Goal: Use online tool/utility

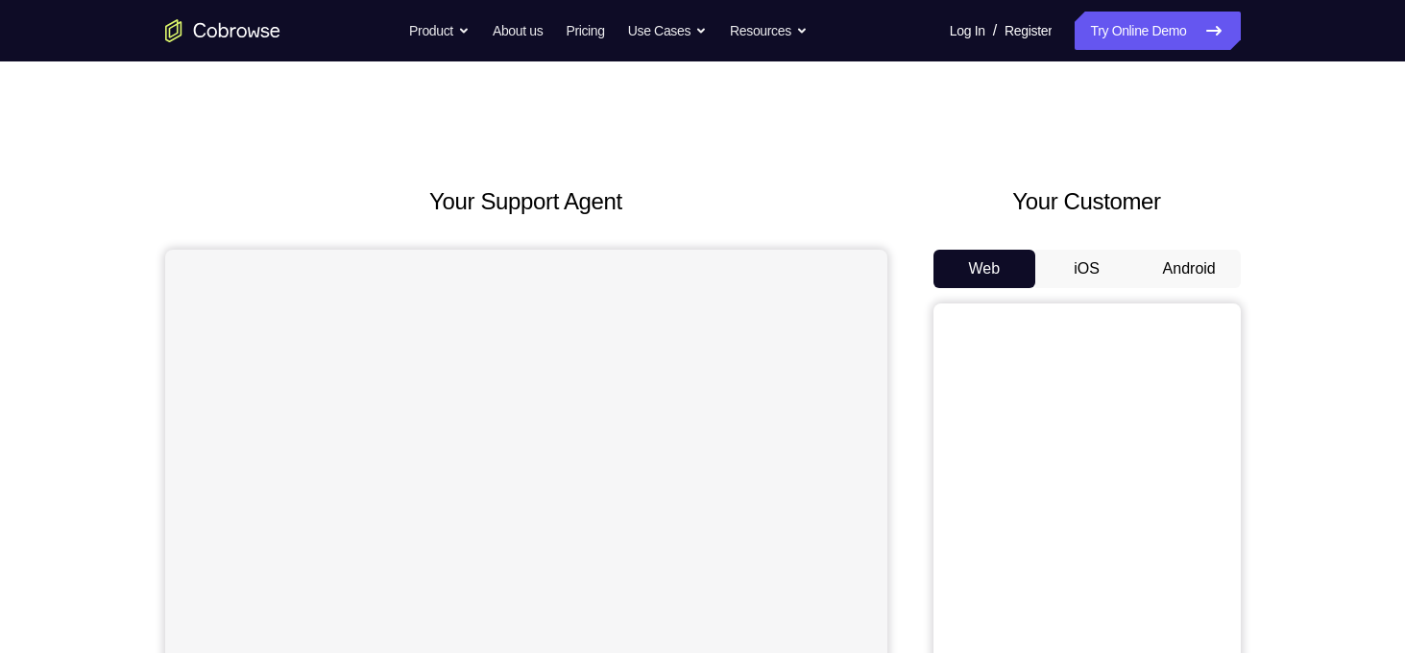
click at [1194, 275] on button "Android" at bounding box center [1189, 269] width 103 height 38
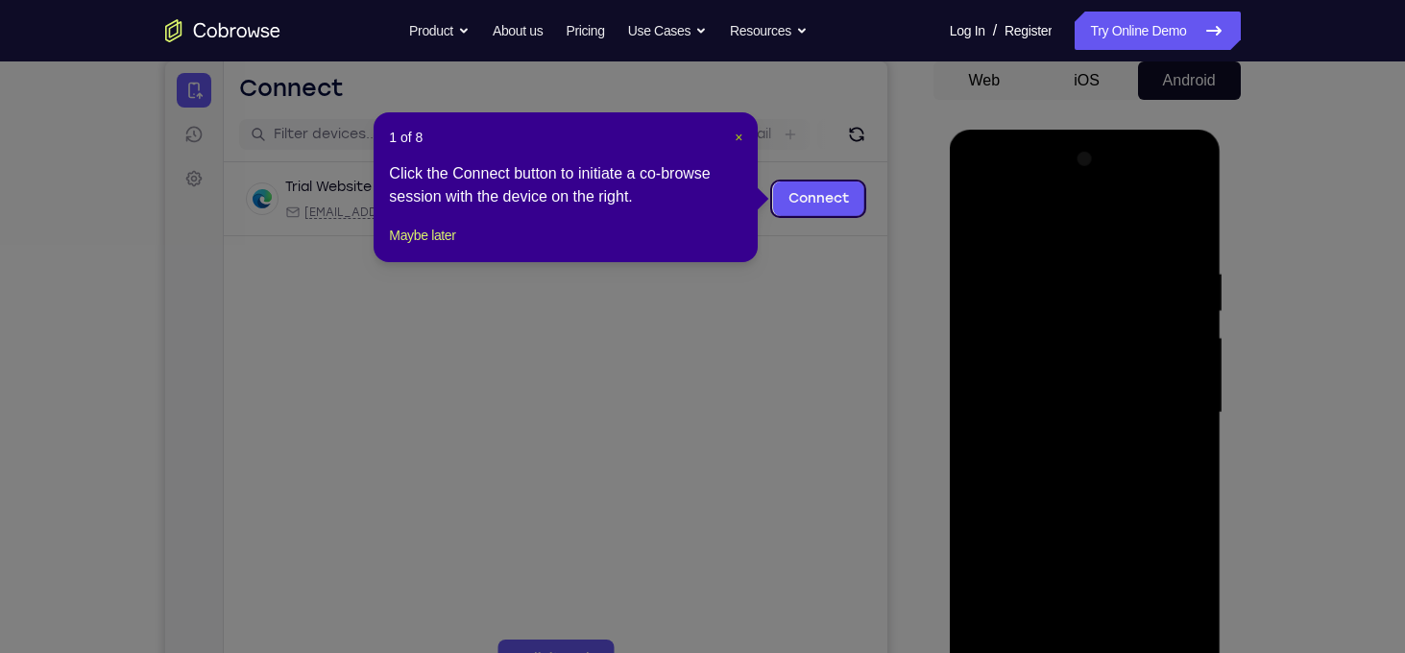
click at [739, 141] on span "×" at bounding box center [738, 137] width 8 height 15
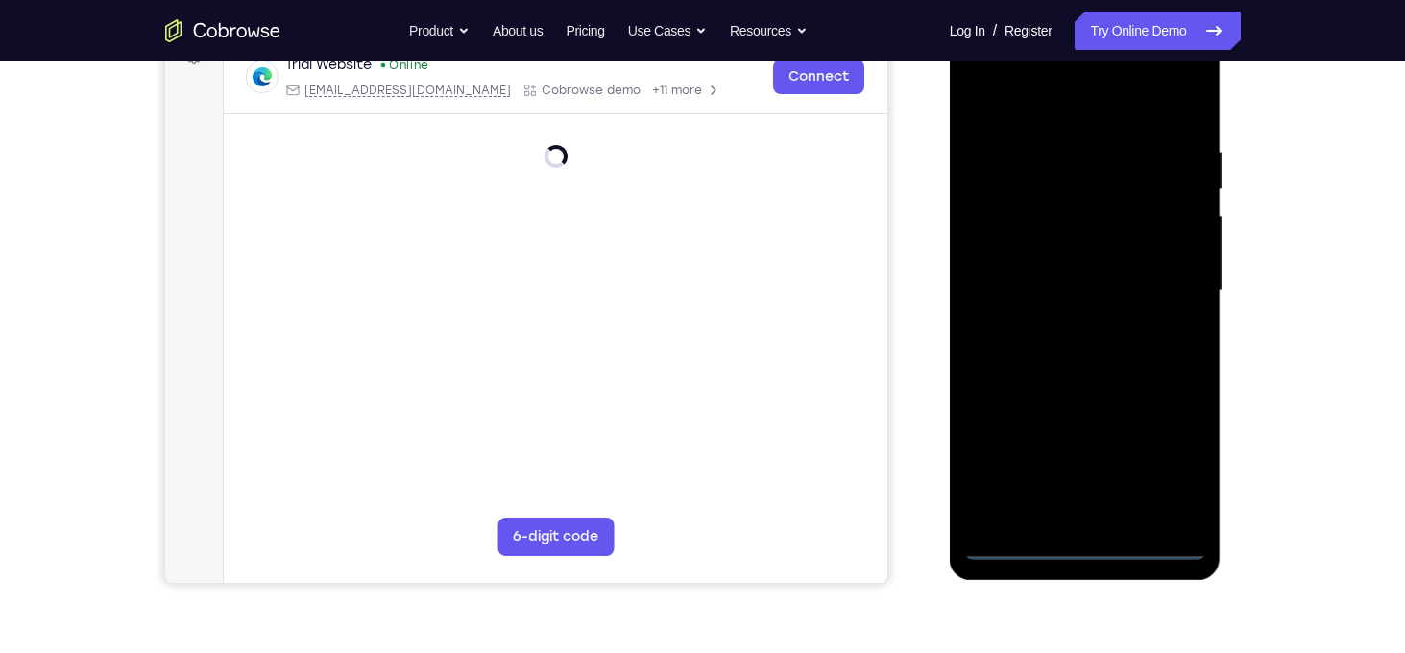
scroll to position [311, 0]
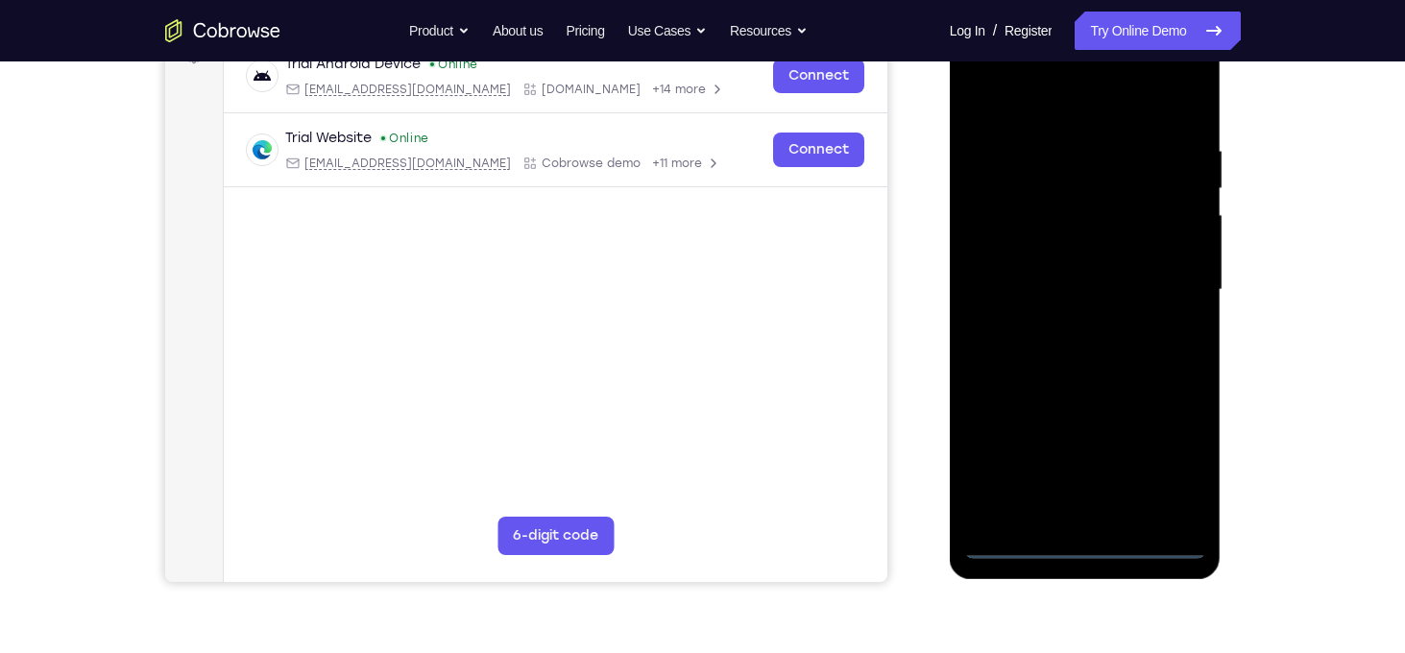
click at [1086, 541] on div at bounding box center [1085, 290] width 242 height 538
click at [1184, 455] on div at bounding box center [1085, 290] width 242 height 538
click at [985, 68] on div at bounding box center [1085, 290] width 242 height 538
click at [1166, 279] on div at bounding box center [1085, 290] width 242 height 538
click at [1056, 324] on div at bounding box center [1085, 290] width 242 height 538
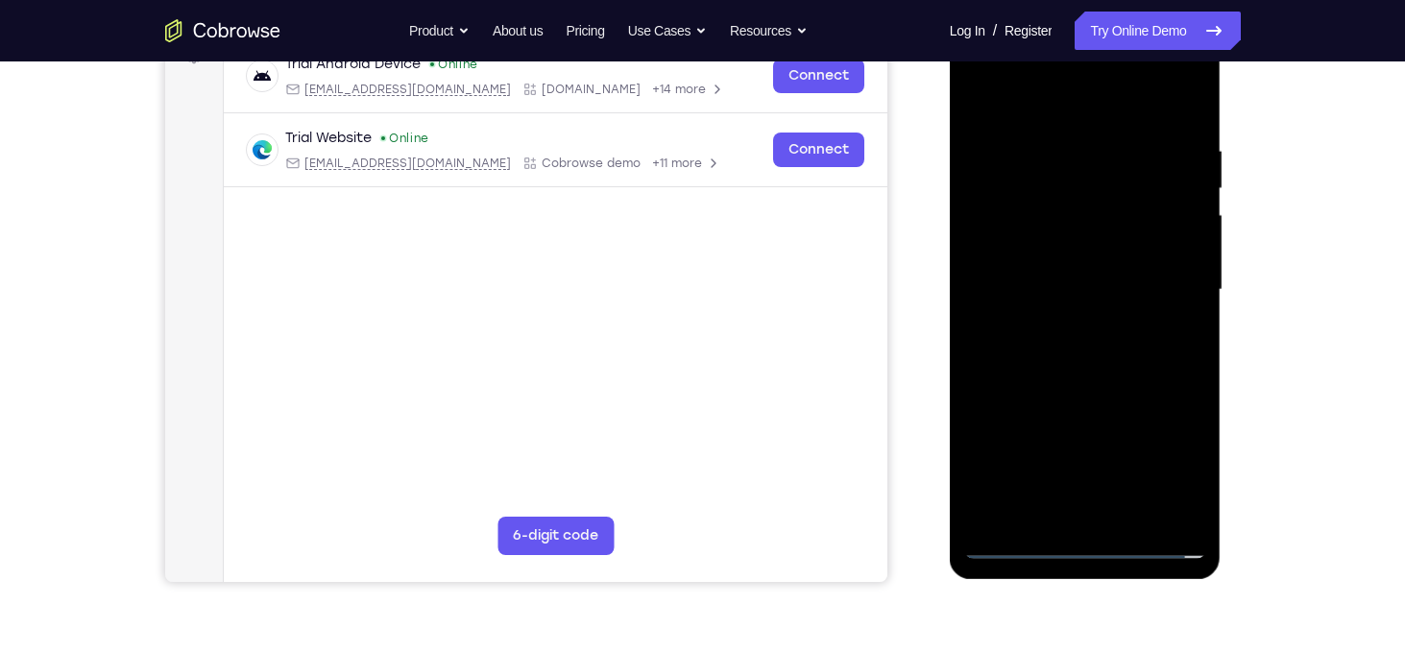
click at [1037, 265] on div at bounding box center [1085, 290] width 242 height 538
click at [1024, 252] on div at bounding box center [1085, 290] width 242 height 538
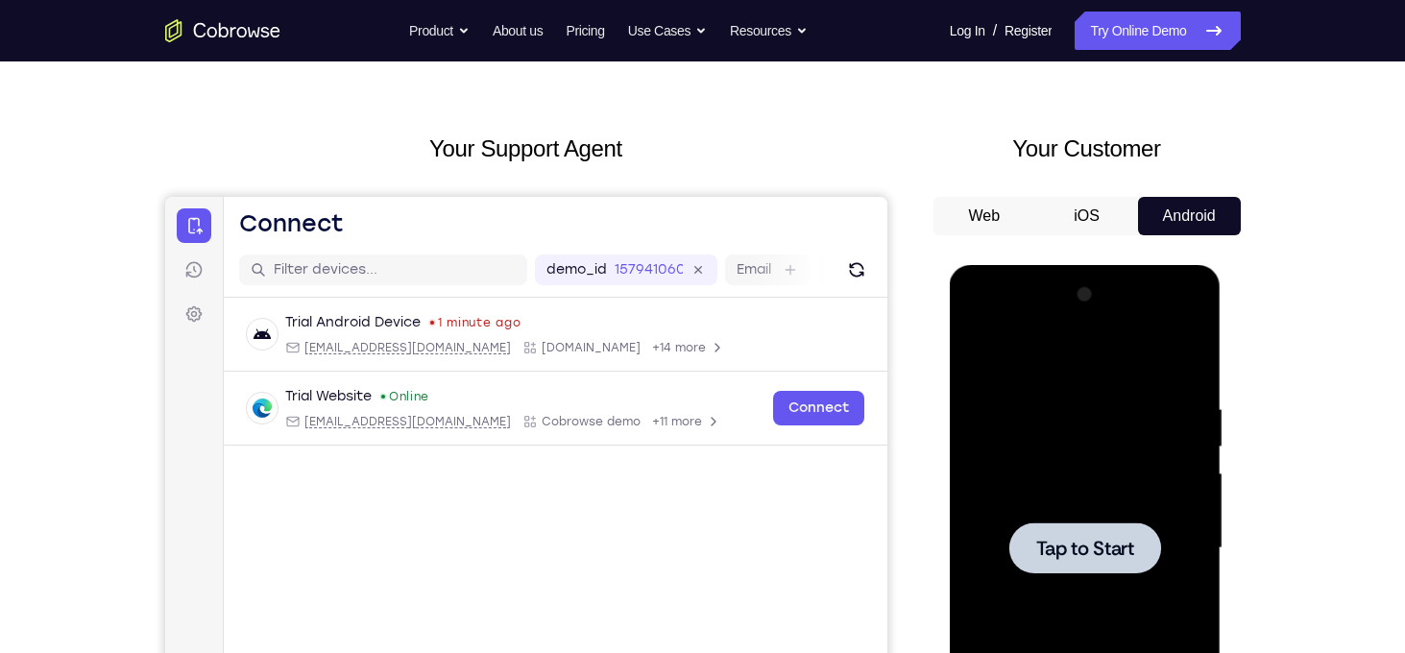
scroll to position [192, 0]
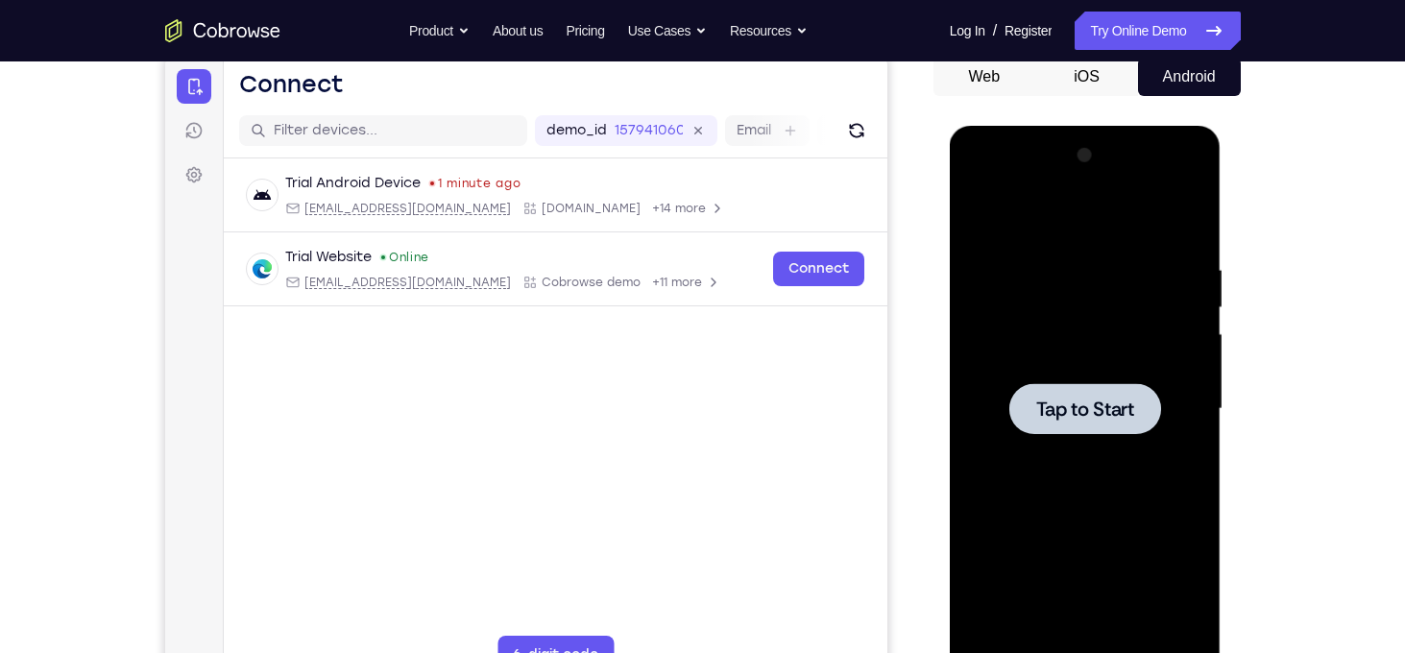
click at [1061, 418] on span "Tap to Start" at bounding box center [1085, 408] width 98 height 19
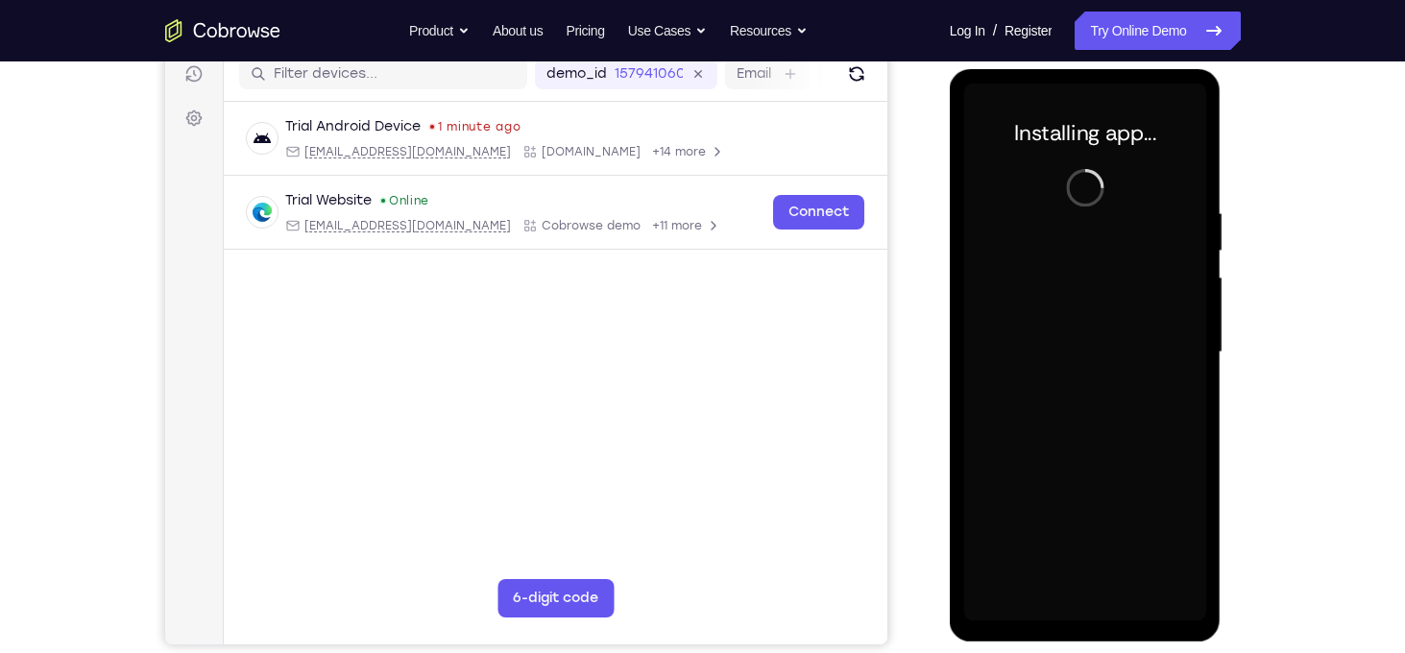
scroll to position [248, 0]
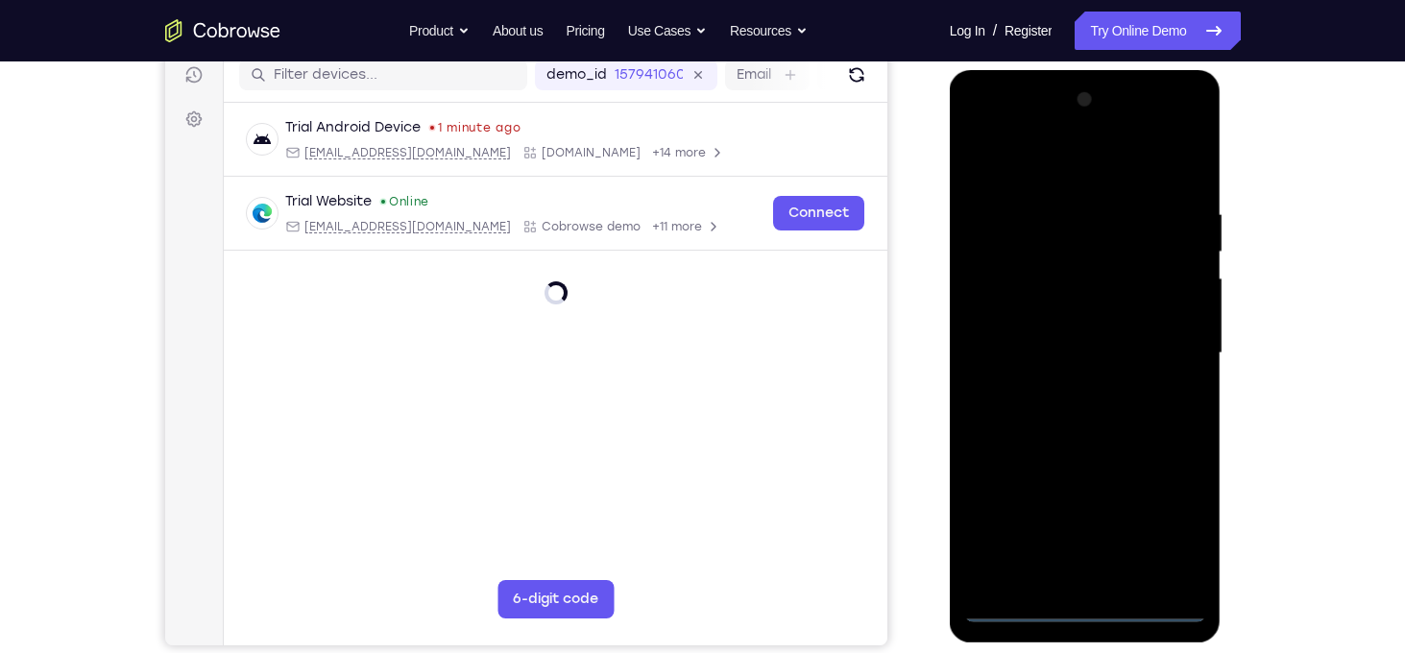
click at [1081, 605] on div at bounding box center [1085, 353] width 242 height 538
click at [1087, 604] on div at bounding box center [1085, 353] width 242 height 538
click at [1086, 609] on div at bounding box center [1085, 353] width 242 height 538
click at [1168, 535] on div at bounding box center [1085, 353] width 242 height 538
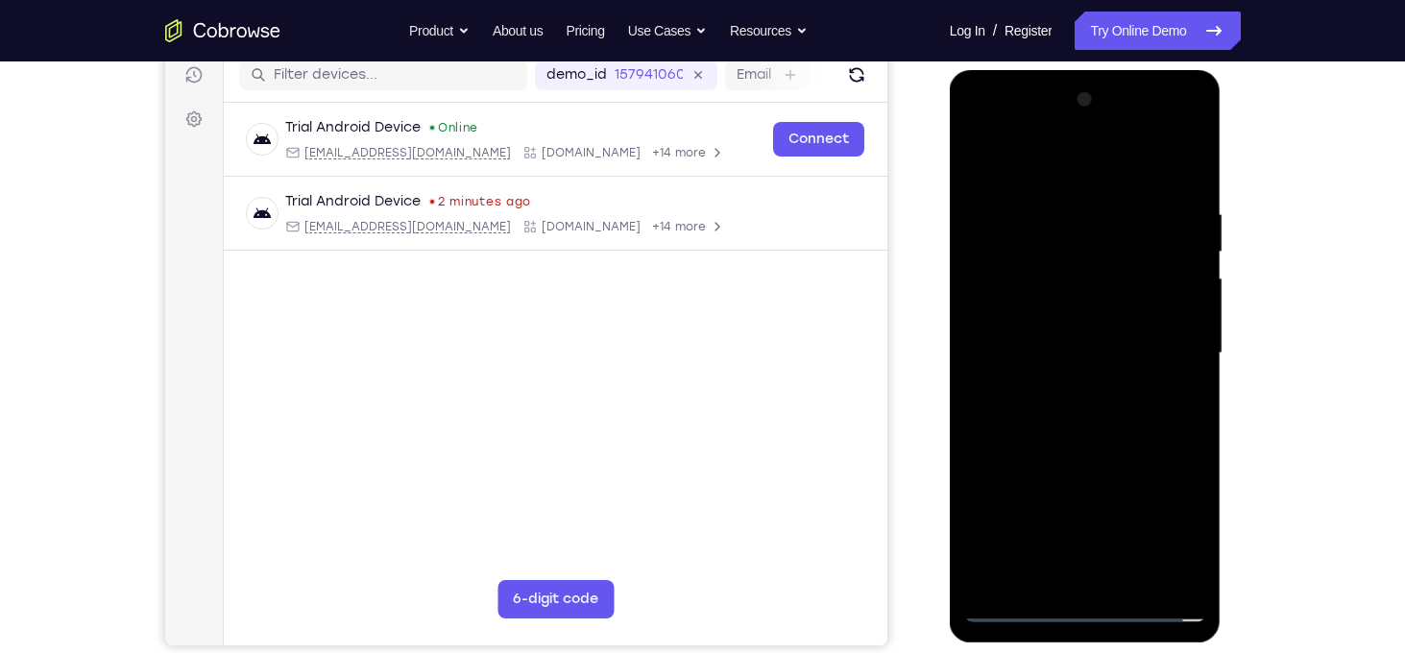
click at [1168, 527] on div at bounding box center [1085, 353] width 242 height 538
click at [1167, 524] on div at bounding box center [1085, 353] width 242 height 538
click at [990, 132] on div at bounding box center [1085, 353] width 242 height 538
click at [1170, 343] on div at bounding box center [1085, 353] width 242 height 538
click at [1059, 389] on div at bounding box center [1085, 353] width 242 height 538
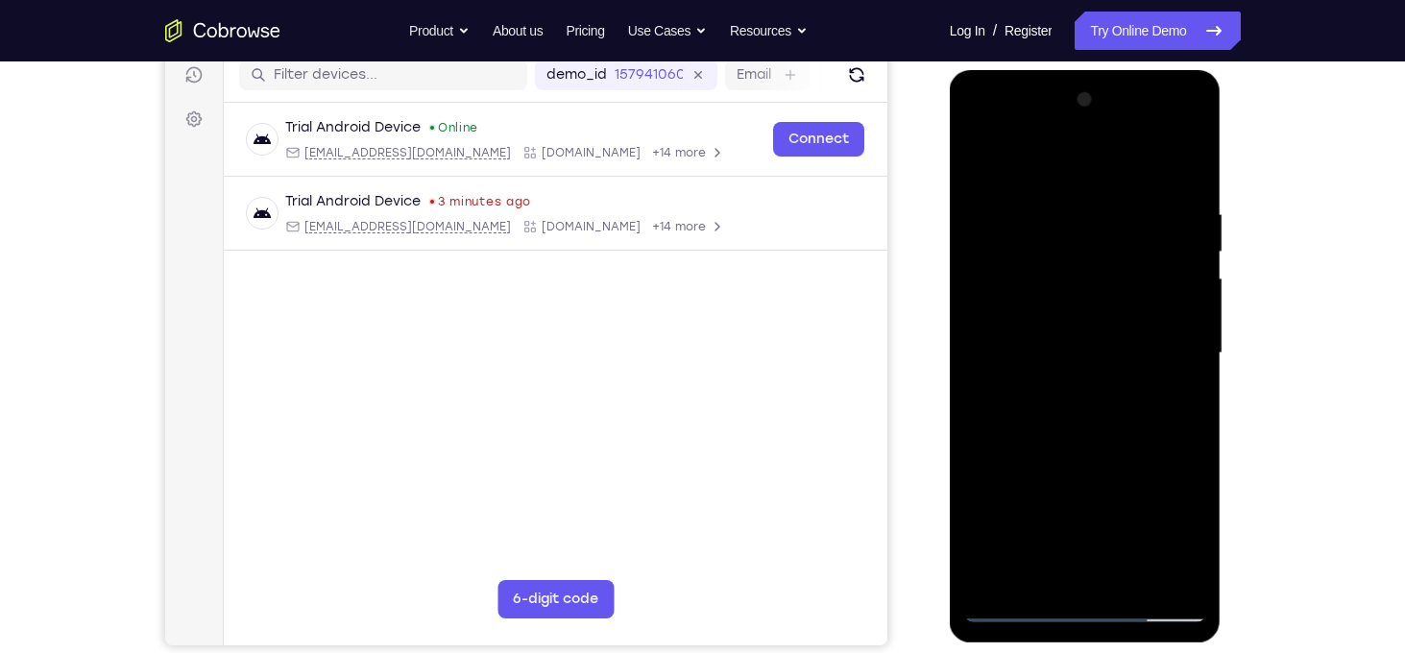
click at [1026, 339] on div at bounding box center [1085, 353] width 242 height 538
click at [999, 321] on div at bounding box center [1085, 353] width 242 height 538
click at [1058, 358] on div at bounding box center [1085, 353] width 242 height 538
click at [1042, 424] on div at bounding box center [1085, 353] width 242 height 538
click at [1069, 407] on div at bounding box center [1085, 353] width 242 height 538
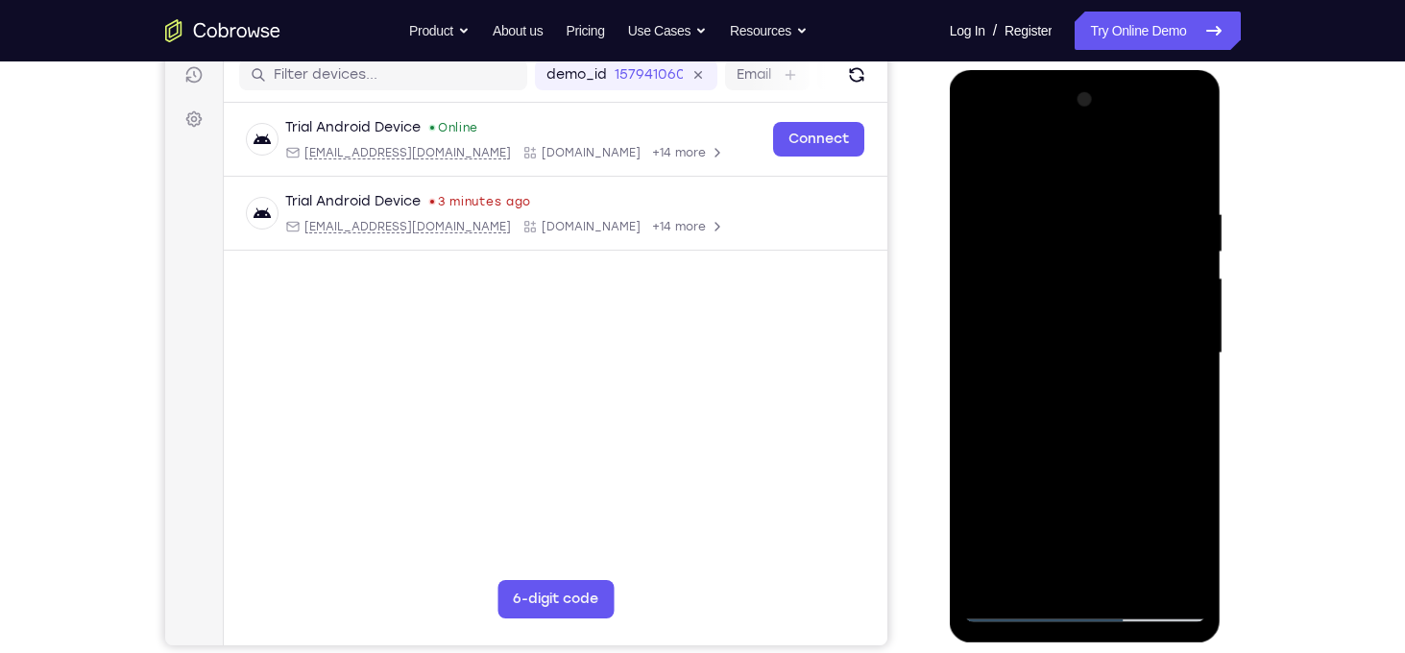
click at [1195, 182] on div at bounding box center [1085, 353] width 242 height 538
drag, startPoint x: 1046, startPoint y: 442, endPoint x: 1053, endPoint y: 347, distance: 95.3
click at [1053, 347] on div at bounding box center [1085, 353] width 242 height 538
click at [1130, 581] on div at bounding box center [1085, 353] width 242 height 538
click at [1092, 456] on div at bounding box center [1085, 353] width 242 height 538
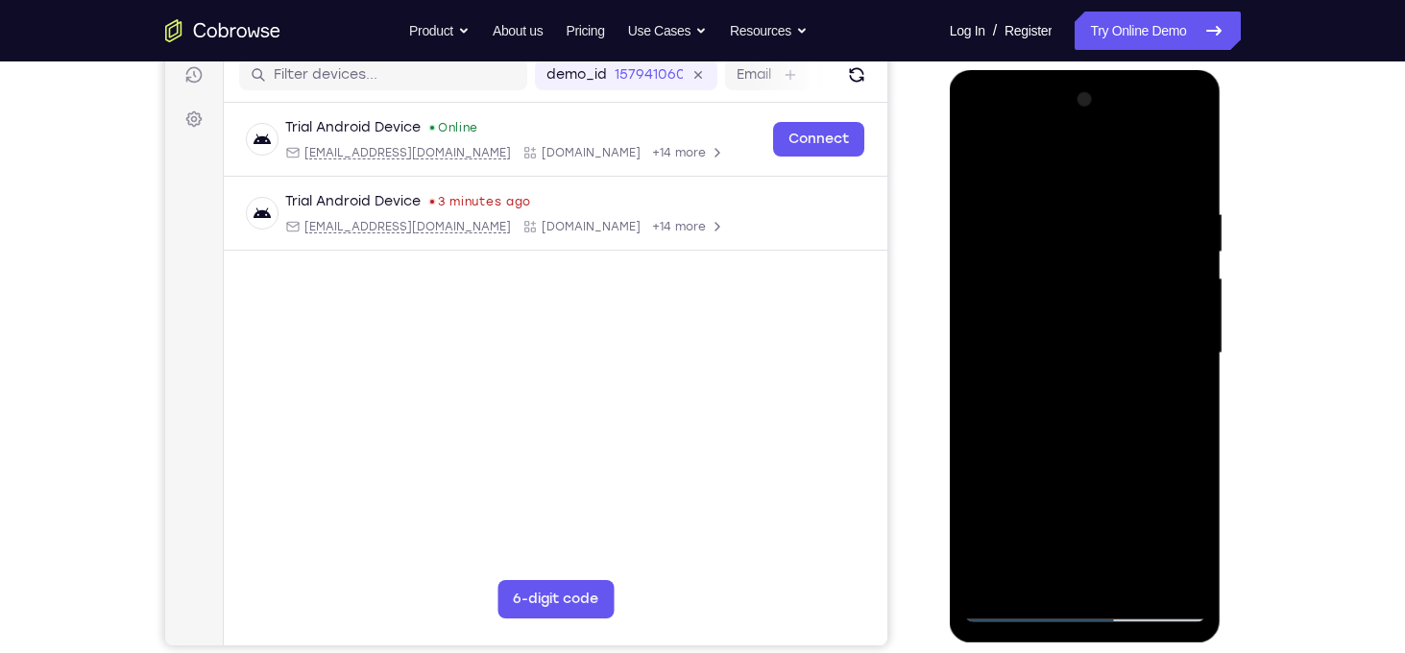
click at [1092, 394] on div at bounding box center [1085, 353] width 242 height 538
click at [1019, 570] on div at bounding box center [1085, 353] width 242 height 538
click at [1180, 547] on div at bounding box center [1085, 353] width 242 height 538
click at [1173, 400] on div at bounding box center [1085, 353] width 242 height 538
click at [980, 167] on div at bounding box center [1085, 353] width 242 height 538
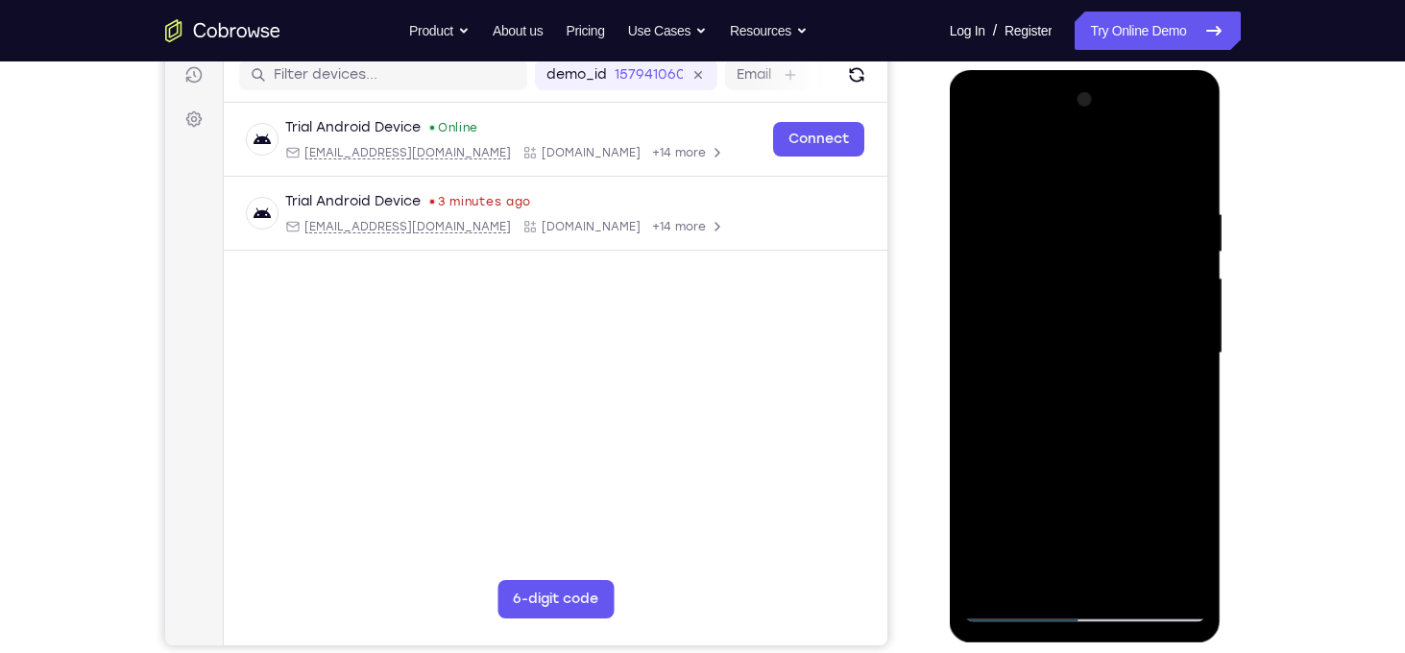
click at [980, 167] on div at bounding box center [1085, 353] width 242 height 538
drag, startPoint x: 1095, startPoint y: 469, endPoint x: 1096, endPoint y: 228, distance: 240.0
click at [1096, 228] on div at bounding box center [1085, 353] width 242 height 538
drag, startPoint x: 1114, startPoint y: 460, endPoint x: 1140, endPoint y: 235, distance: 226.1
click at [1140, 235] on div at bounding box center [1085, 353] width 242 height 538
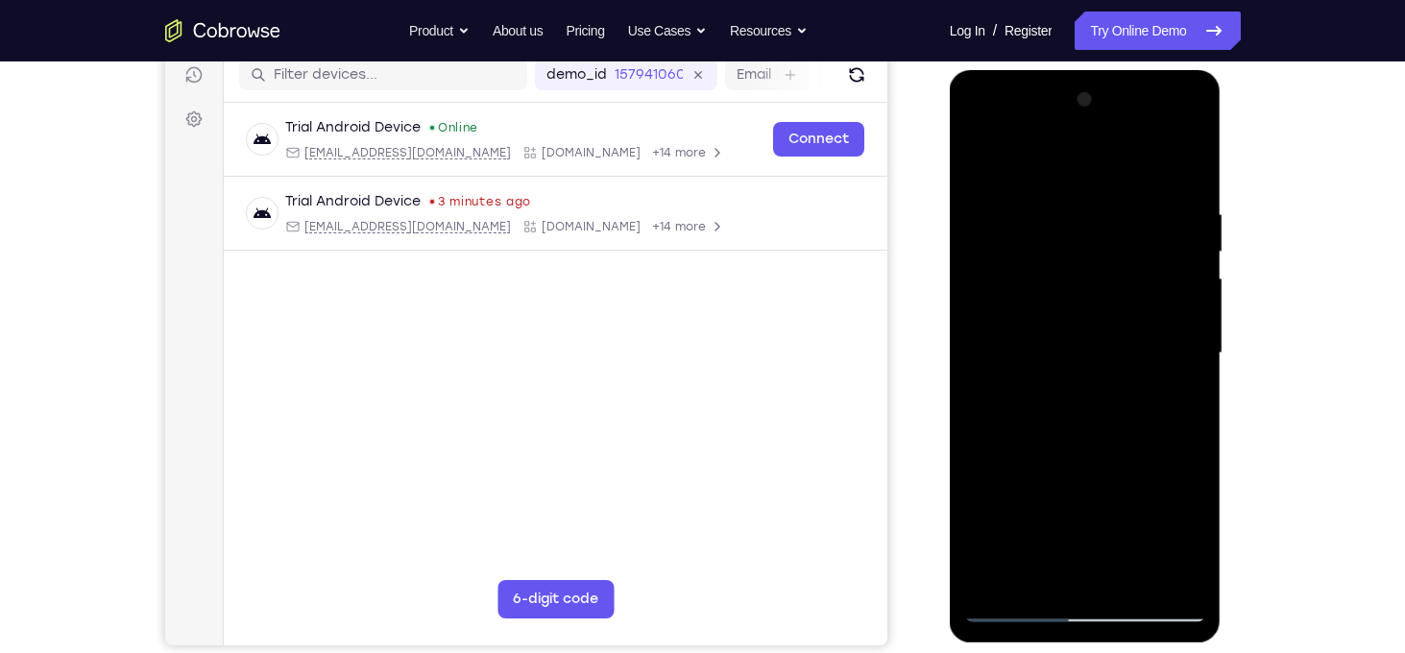
click at [1194, 358] on div at bounding box center [1085, 353] width 242 height 538
click at [974, 361] on div at bounding box center [1085, 353] width 242 height 538
click at [1196, 366] on div at bounding box center [1085, 353] width 242 height 538
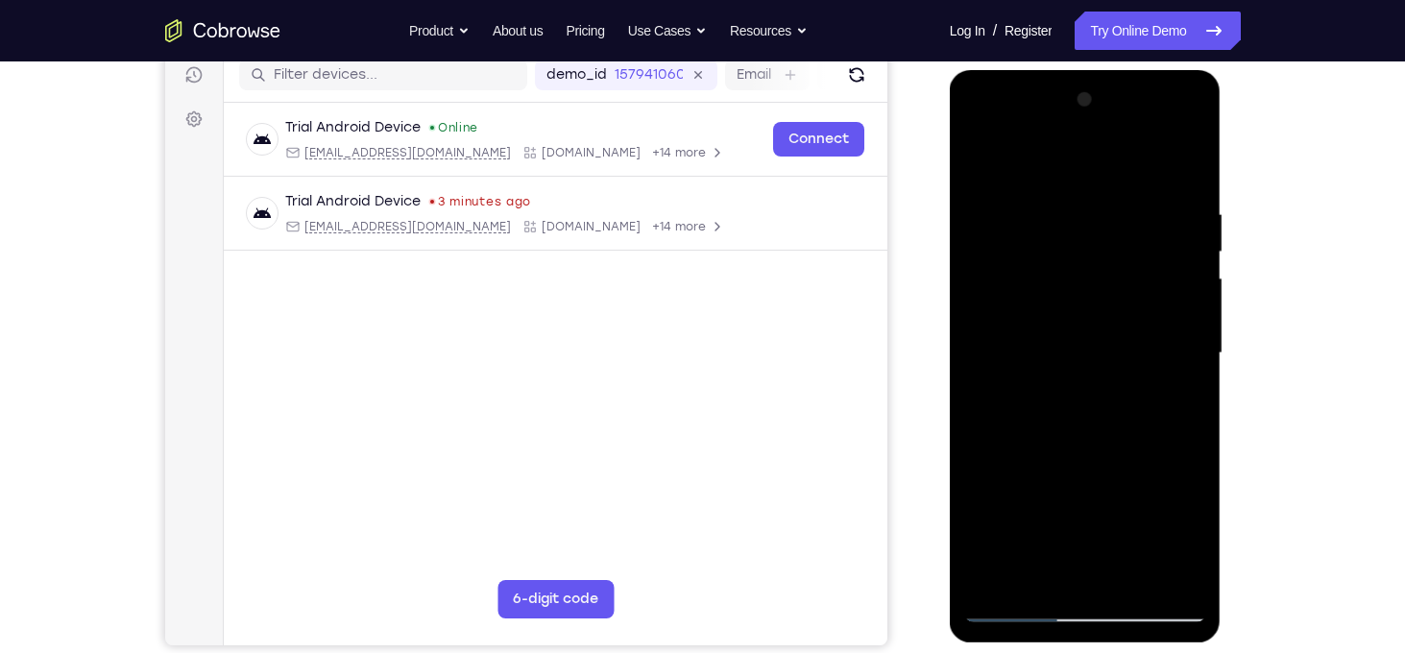
click at [1196, 366] on div at bounding box center [1085, 353] width 242 height 538
drag, startPoint x: 1102, startPoint y: 407, endPoint x: 1109, endPoint y: 291, distance: 116.4
click at [1109, 291] on div at bounding box center [1085, 353] width 242 height 538
click at [1193, 377] on div at bounding box center [1085, 353] width 242 height 538
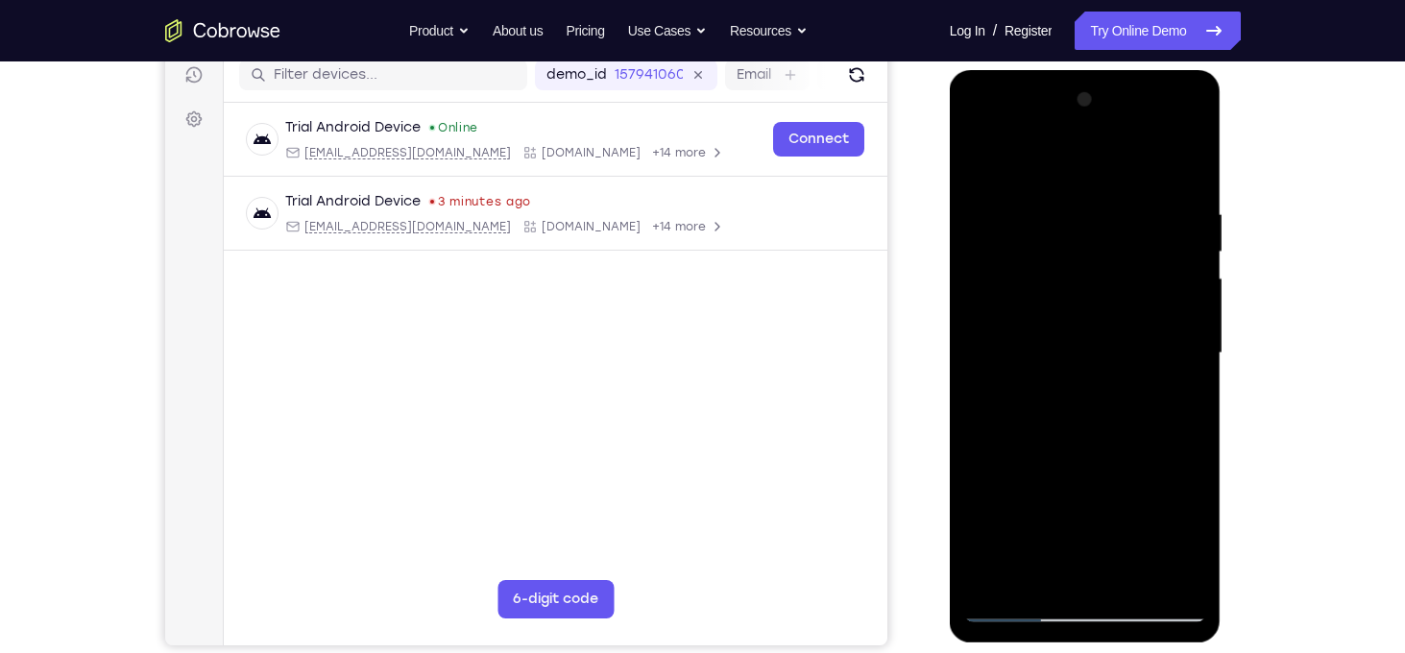
click at [1193, 377] on div at bounding box center [1085, 353] width 242 height 538
click at [1195, 377] on div at bounding box center [1085, 353] width 242 height 538
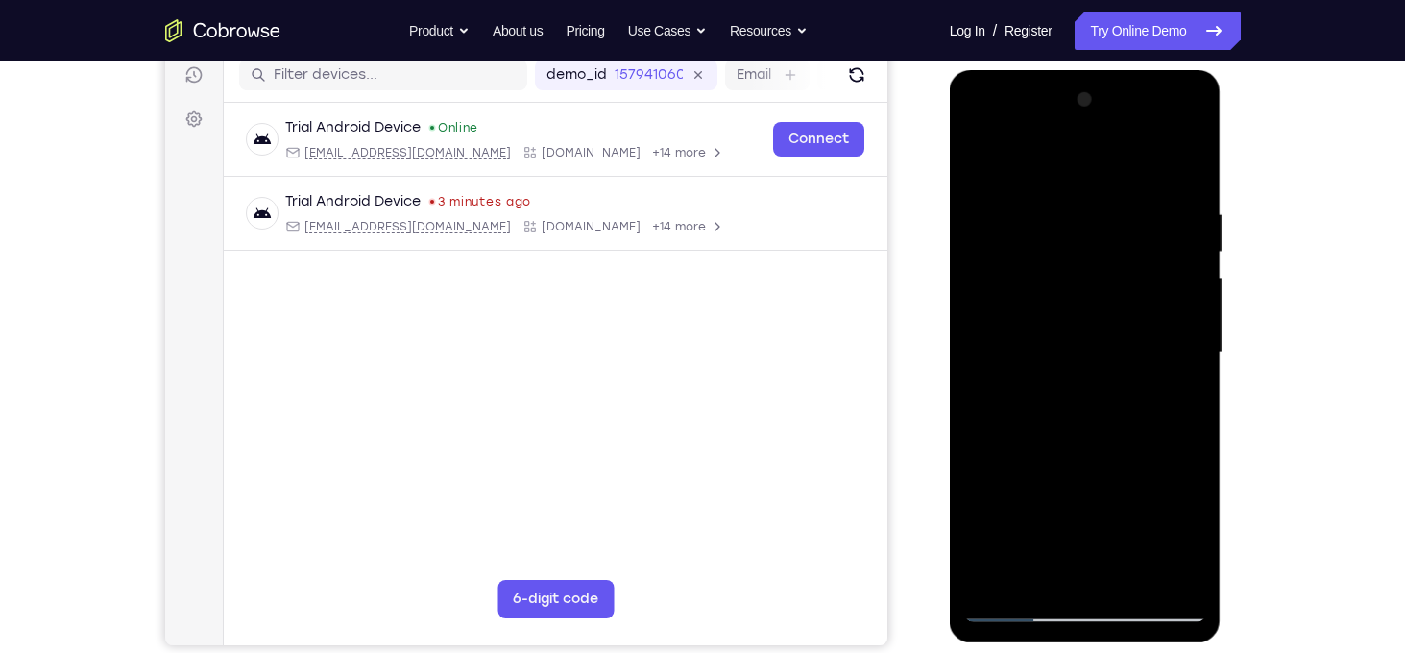
click at [1195, 377] on div at bounding box center [1085, 353] width 242 height 538
click at [977, 379] on div at bounding box center [1085, 353] width 242 height 538
drag, startPoint x: 1076, startPoint y: 461, endPoint x: 1105, endPoint y: 312, distance: 151.6
click at [1105, 312] on div at bounding box center [1085, 353] width 242 height 538
drag, startPoint x: 1122, startPoint y: 431, endPoint x: 1126, endPoint y: 245, distance: 186.3
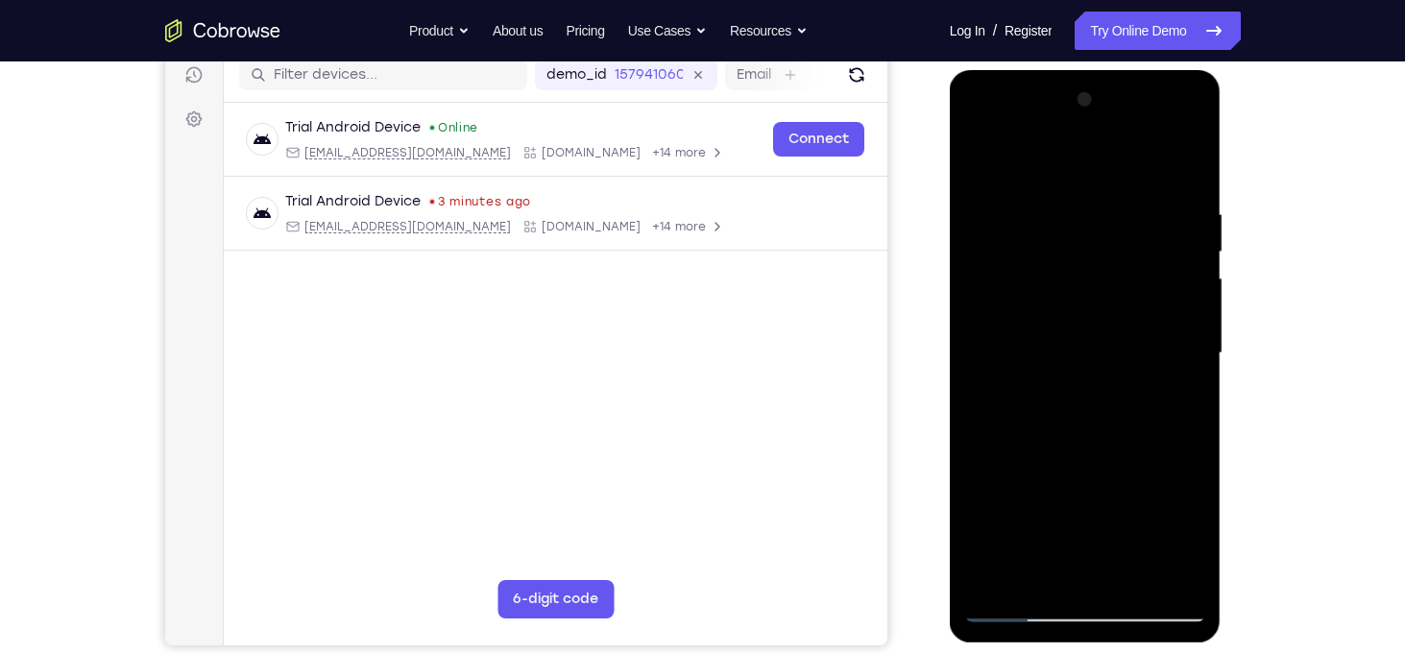
click at [1126, 245] on div at bounding box center [1085, 353] width 242 height 538
drag, startPoint x: 1122, startPoint y: 408, endPoint x: 1126, endPoint y: 308, distance: 99.9
click at [1126, 308] on div at bounding box center [1085, 353] width 242 height 538
click at [1190, 358] on div at bounding box center [1085, 353] width 242 height 538
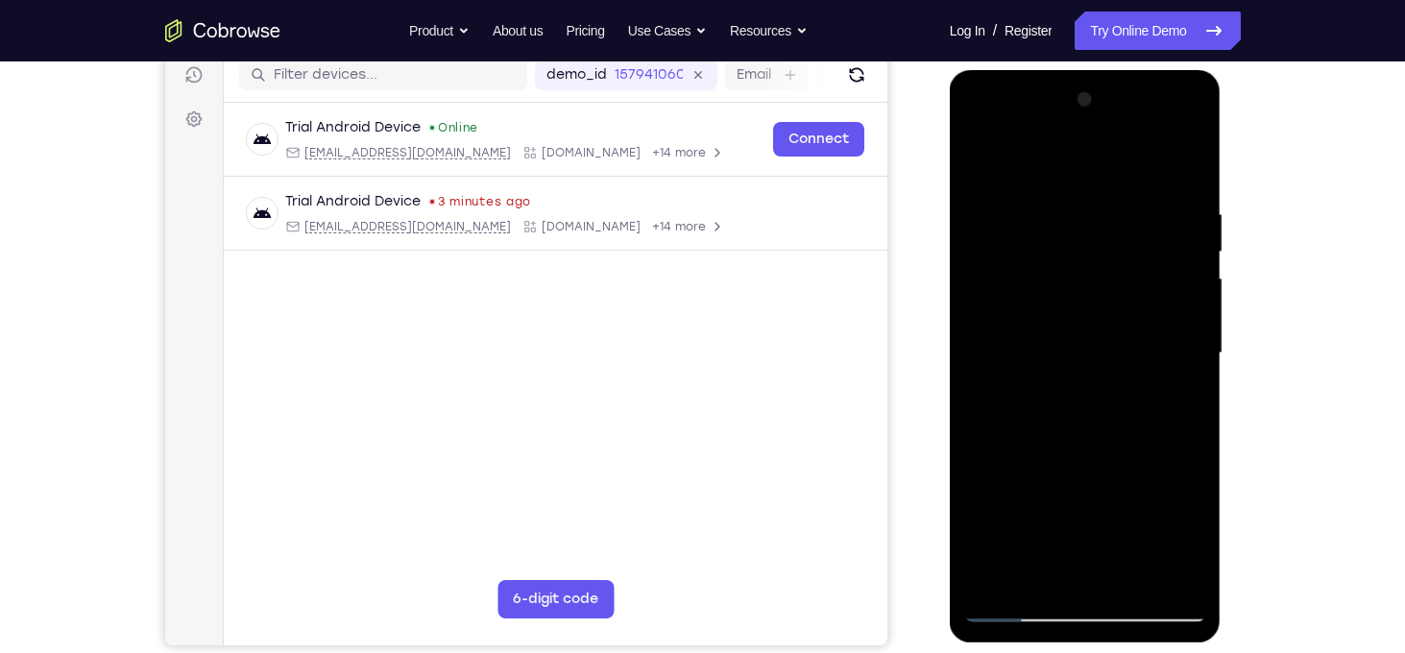
click at [1190, 358] on div at bounding box center [1085, 353] width 242 height 538
drag, startPoint x: 1124, startPoint y: 466, endPoint x: 1148, endPoint y: 247, distance: 220.2
click at [1148, 247] on div at bounding box center [1085, 353] width 242 height 538
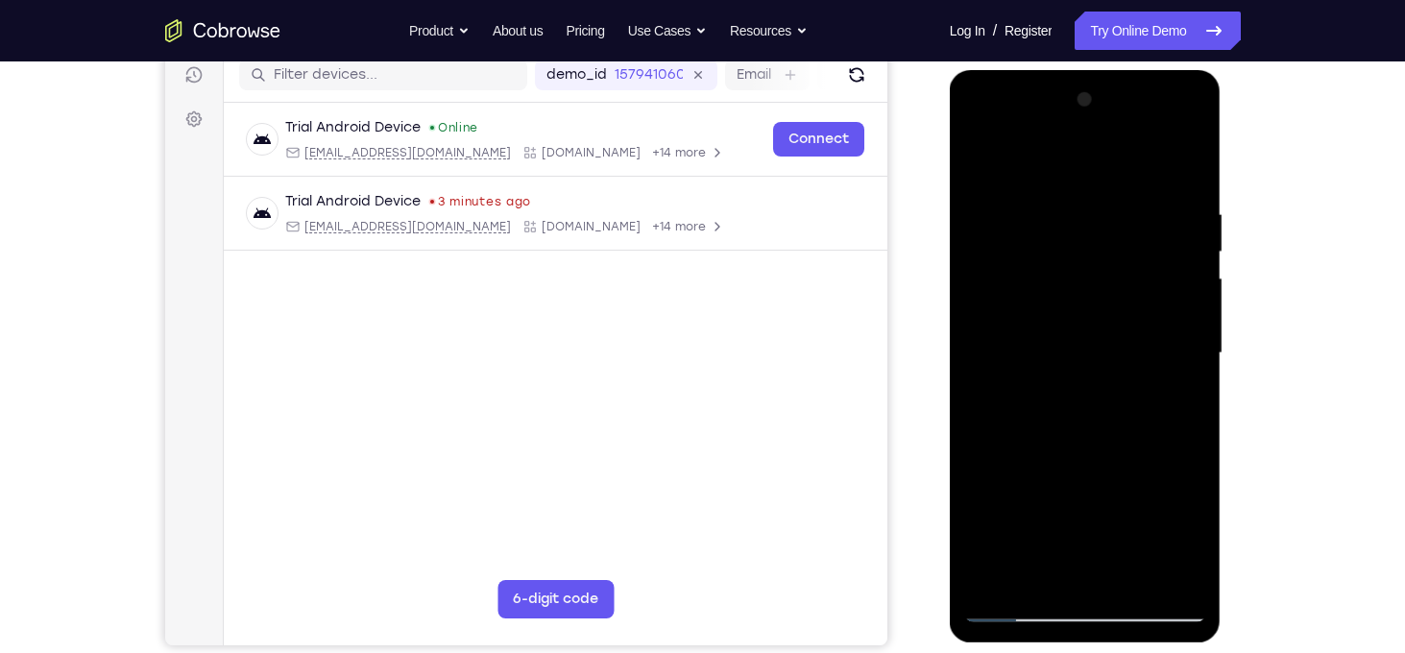
drag, startPoint x: 1152, startPoint y: 392, endPoint x: 1155, endPoint y: 223, distance: 169.0
click at [1155, 223] on div at bounding box center [1085, 353] width 242 height 538
drag, startPoint x: 1155, startPoint y: 527, endPoint x: 1163, endPoint y: 270, distance: 257.4
click at [1163, 270] on div at bounding box center [1085, 353] width 242 height 538
click at [1195, 357] on div at bounding box center [1085, 353] width 242 height 538
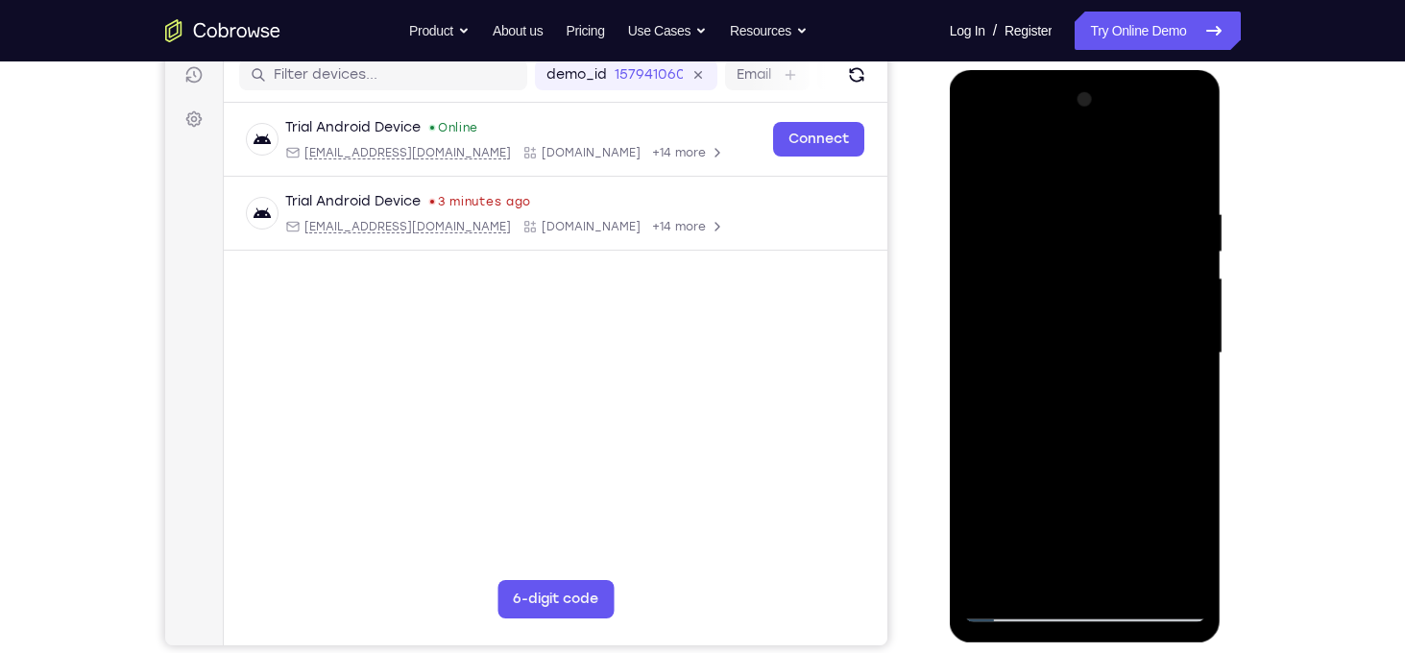
click at [1195, 357] on div at bounding box center [1085, 353] width 242 height 538
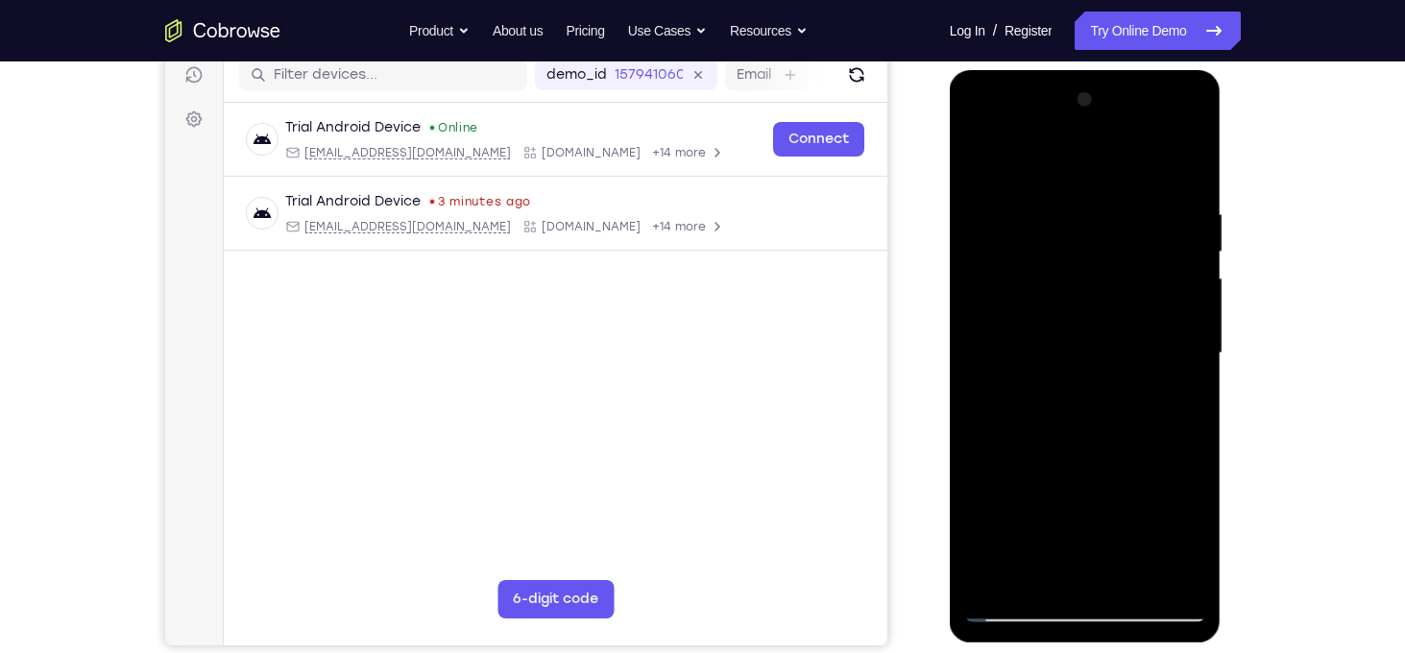
click at [1195, 357] on div at bounding box center [1085, 353] width 242 height 538
drag, startPoint x: 1162, startPoint y: 476, endPoint x: 1151, endPoint y: 132, distance: 344.8
click at [1151, 132] on div at bounding box center [1085, 353] width 242 height 538
drag, startPoint x: 1164, startPoint y: 362, endPoint x: 1183, endPoint y: 90, distance: 272.4
click at [1183, 90] on div at bounding box center [1085, 353] width 242 height 538
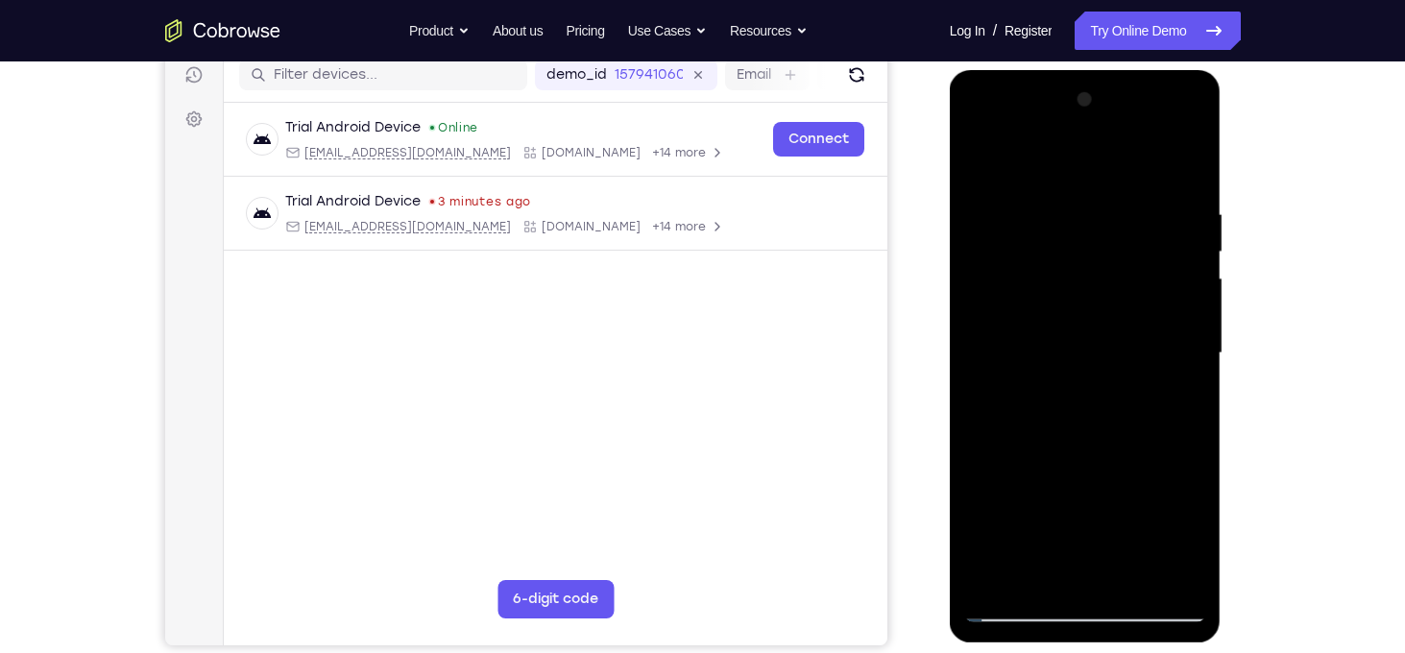
drag, startPoint x: 1171, startPoint y: 371, endPoint x: 1198, endPoint y: 119, distance: 253.0
click at [1198, 119] on div at bounding box center [1085, 353] width 242 height 538
click at [991, 573] on div at bounding box center [1085, 353] width 242 height 538
